Goal: Task Accomplishment & Management: Manage account settings

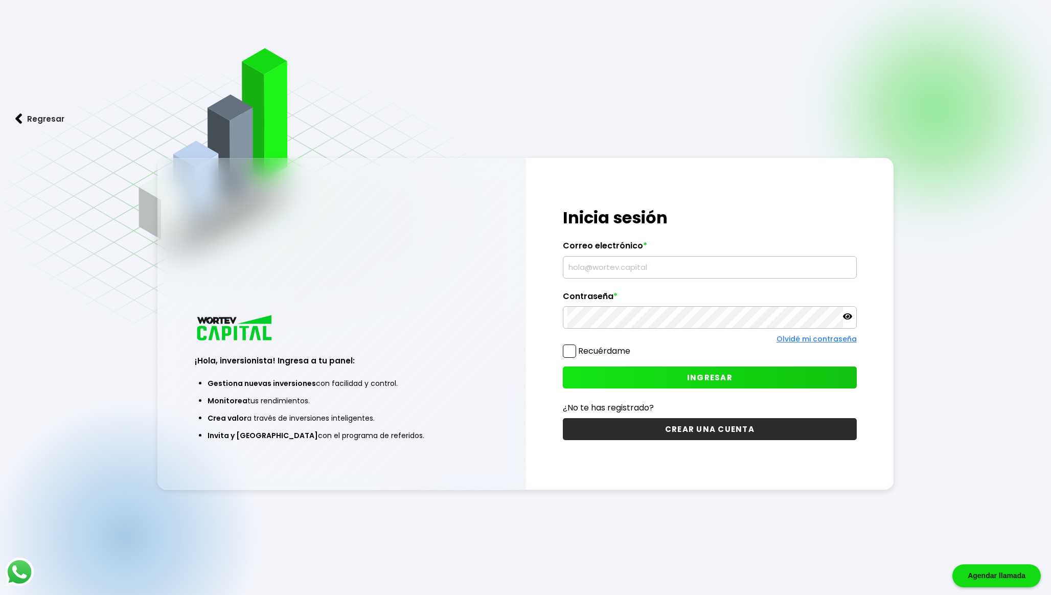
type input "[EMAIL_ADDRESS][DOMAIN_NAME]"
click at [707, 378] on span "INGRESAR" at bounding box center [709, 377] width 45 height 11
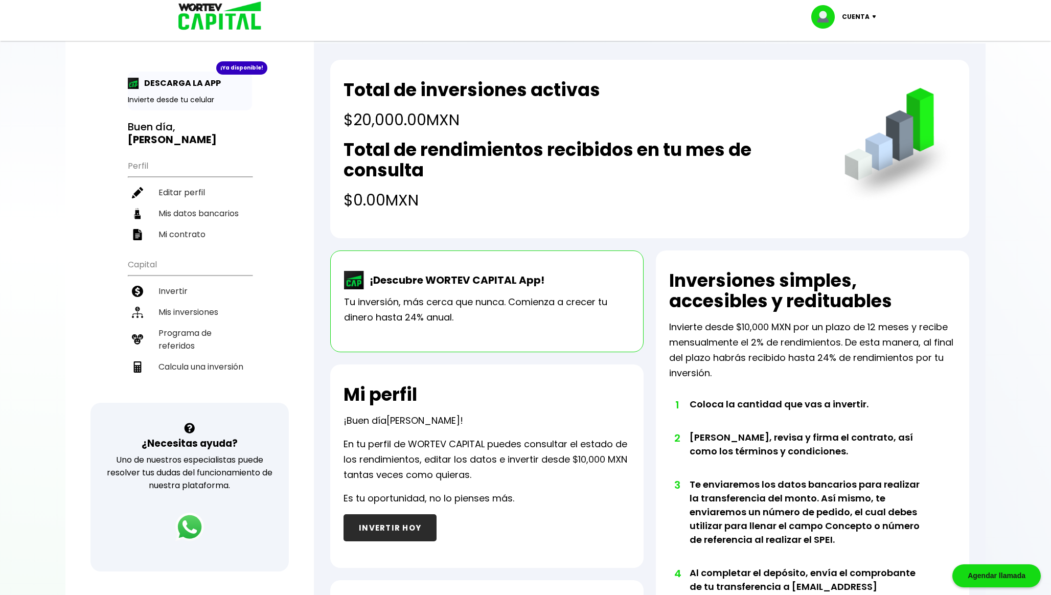
scroll to position [29, 0]
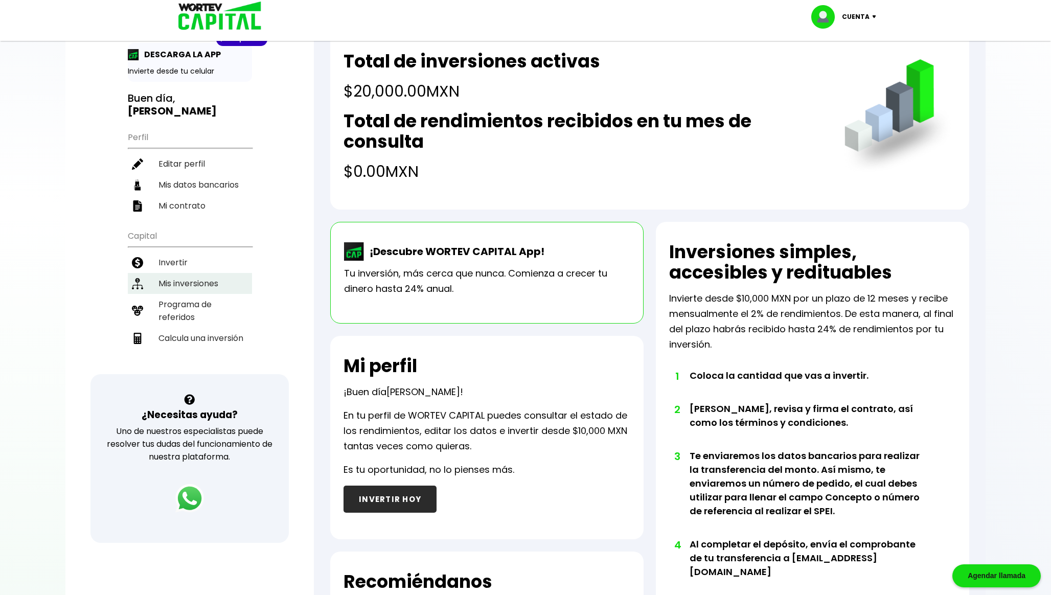
click at [209, 275] on li "Mis inversiones" at bounding box center [190, 283] width 124 height 21
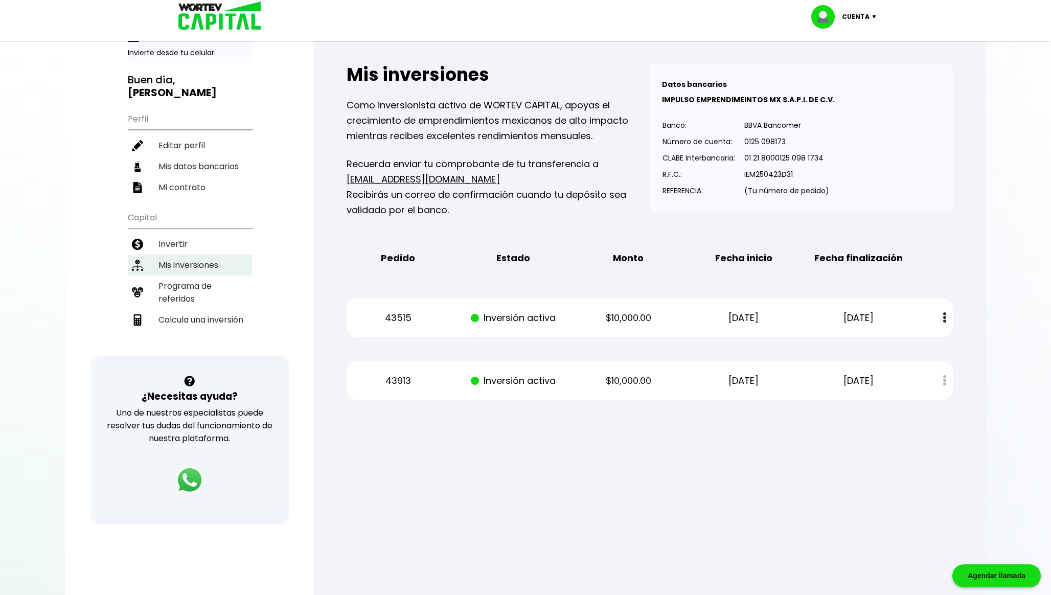
scroll to position [49, 0]
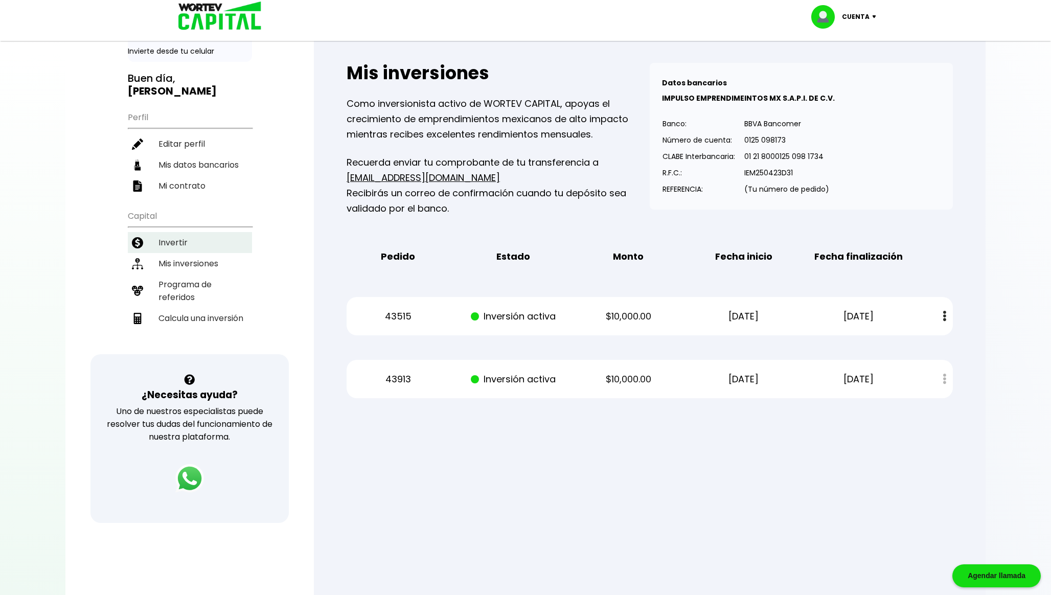
click at [171, 244] on li "Invertir" at bounding box center [190, 242] width 124 height 21
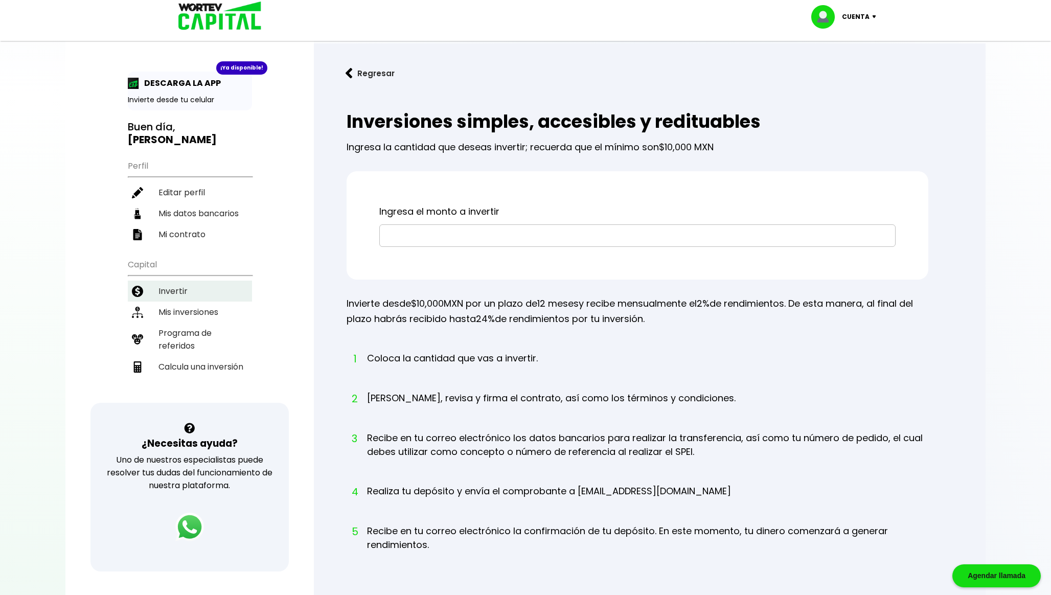
click at [194, 288] on li "Invertir" at bounding box center [190, 291] width 124 height 21
click at [199, 309] on li "Mis inversiones" at bounding box center [190, 312] width 124 height 21
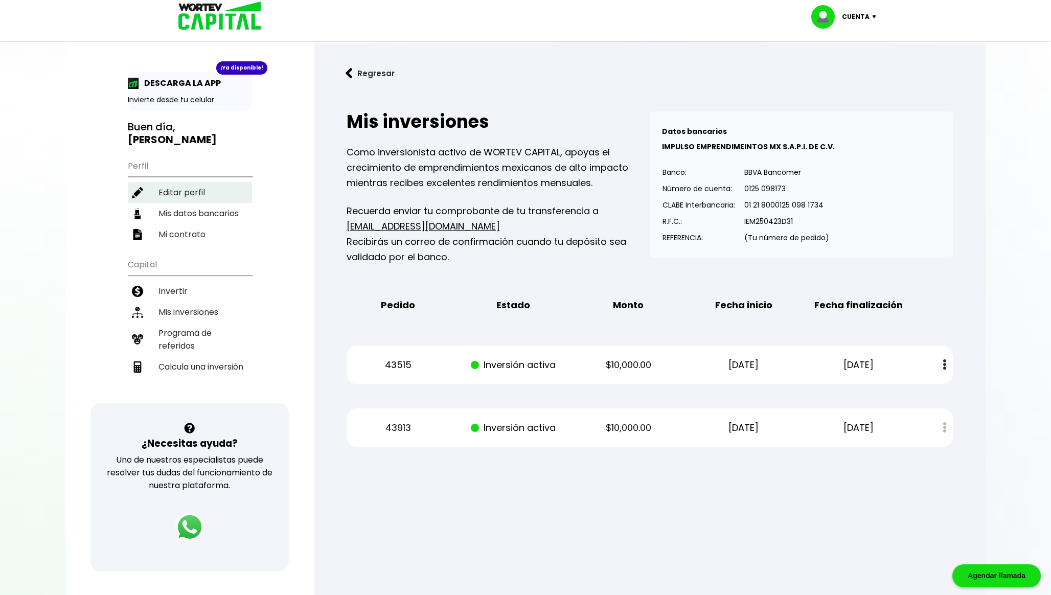
click at [189, 193] on li "Editar perfil" at bounding box center [190, 192] width 124 height 21
select select "Hombre"
select select "Posgrado"
select select "GR"
select select "Santander"
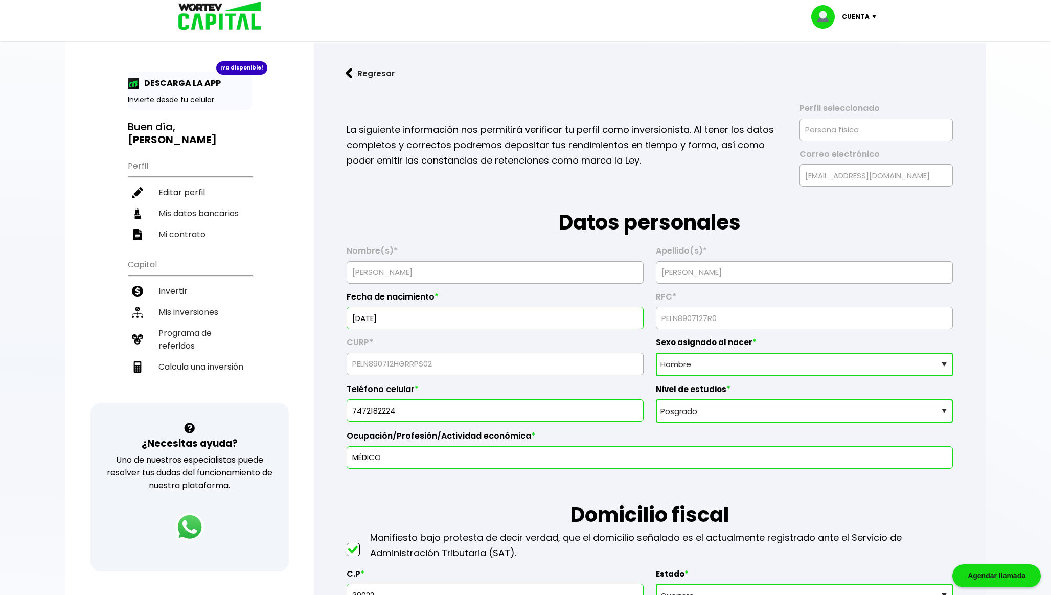
click at [170, 131] on h3 "Buen día, [PERSON_NAME]" at bounding box center [190, 134] width 124 height 26
click at [222, 14] on img at bounding box center [217, 16] width 98 height 33
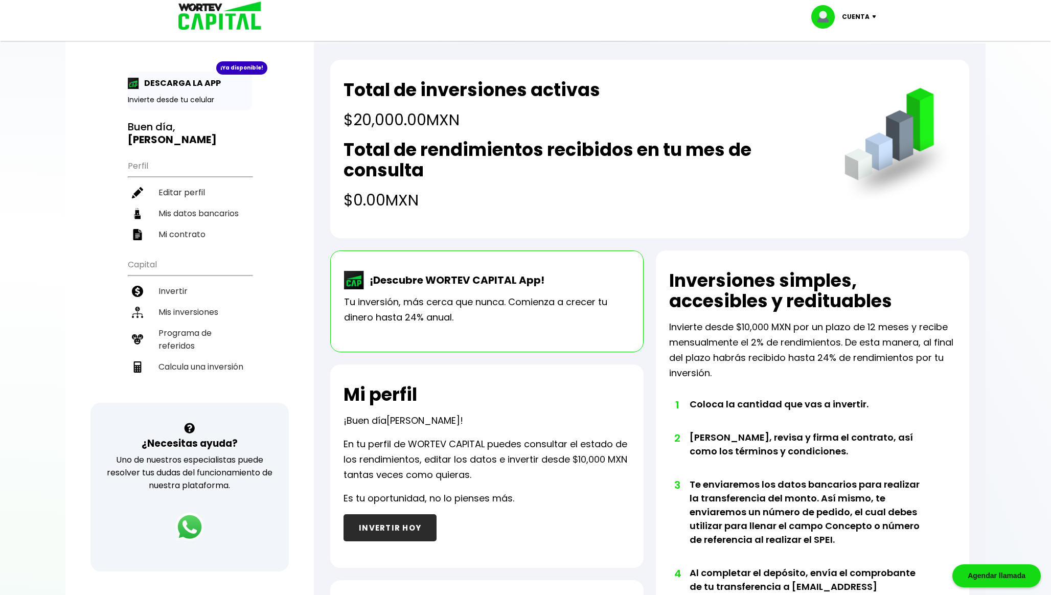
click at [872, 20] on div "Cuenta" at bounding box center [847, 17] width 72 height 24
click at [850, 71] on li "Cerrar sesión" at bounding box center [845, 68] width 82 height 21
